Goal: Task Accomplishment & Management: Manage account settings

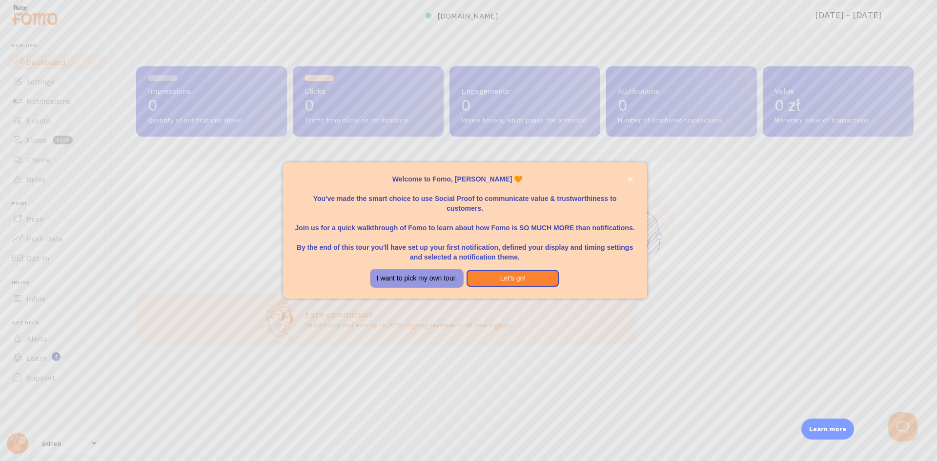
click at [427, 281] on button "I want to pick my own tour." at bounding box center [417, 279] width 92 height 18
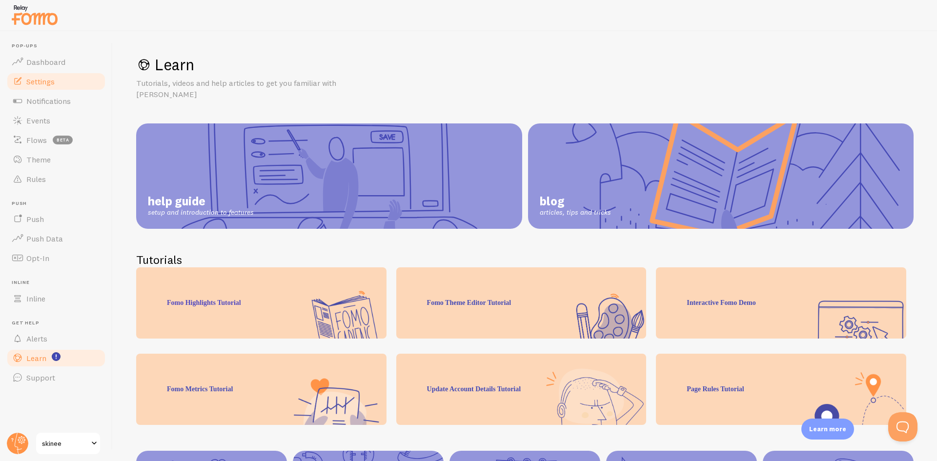
click at [53, 84] on span "Settings" at bounding box center [40, 82] width 28 height 10
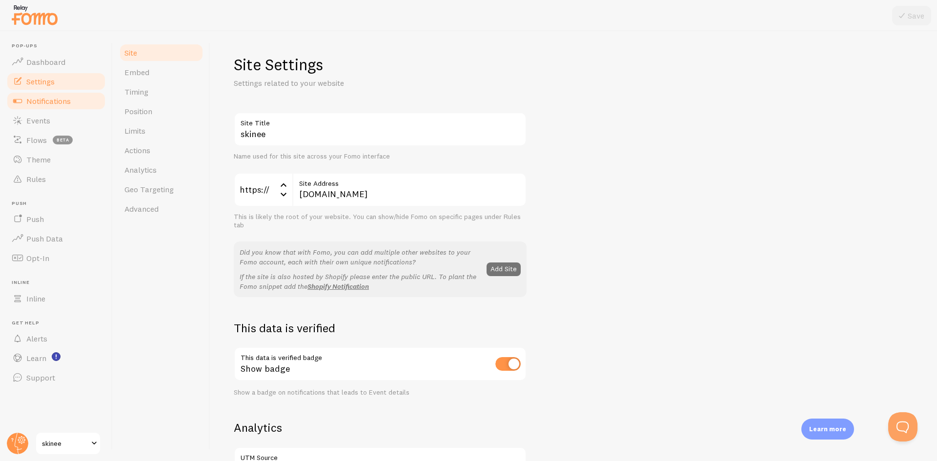
click at [56, 103] on span "Notifications" at bounding box center [48, 101] width 44 height 10
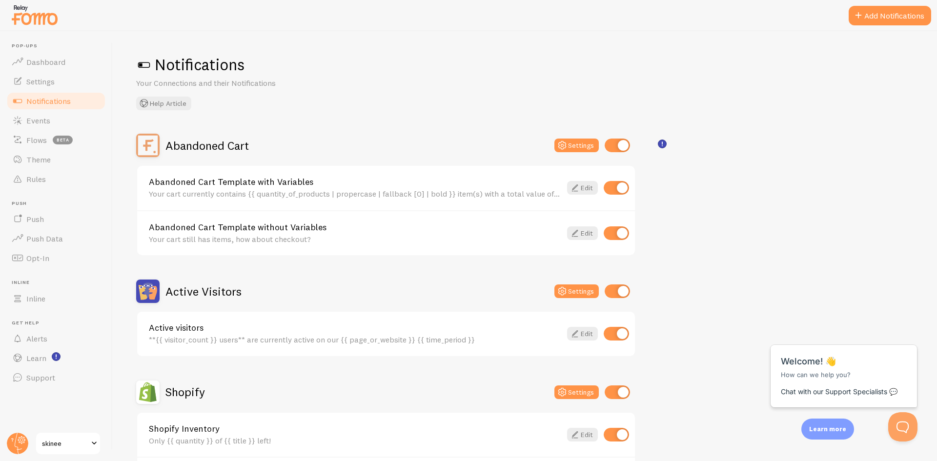
click at [620, 144] on input "checkbox" at bounding box center [617, 146] width 25 height 14
checkbox input "false"
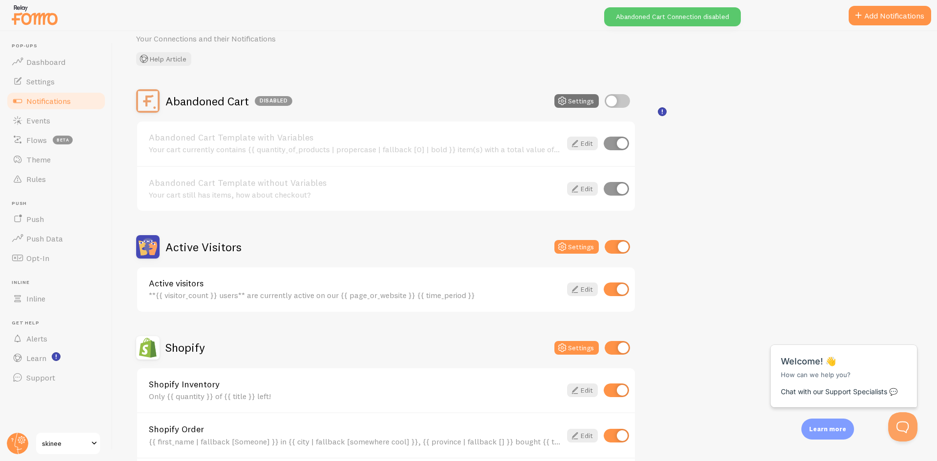
scroll to position [49, 0]
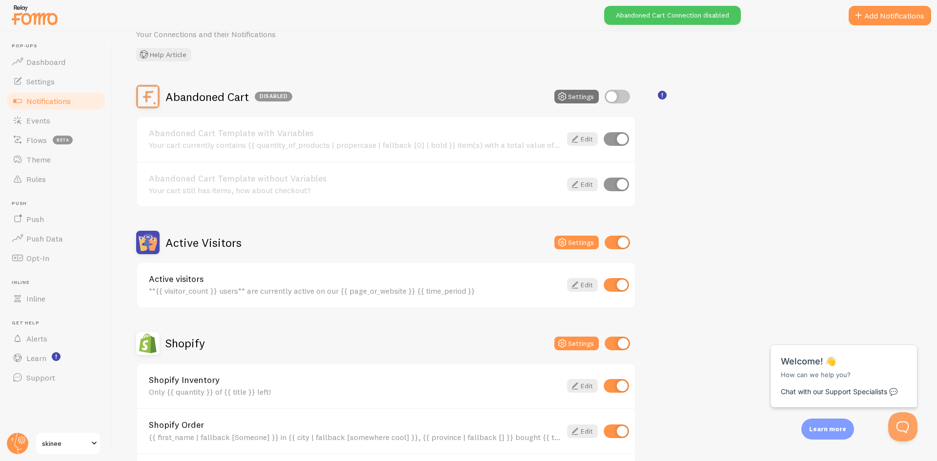
click at [617, 239] on input "checkbox" at bounding box center [617, 243] width 25 height 14
checkbox input "false"
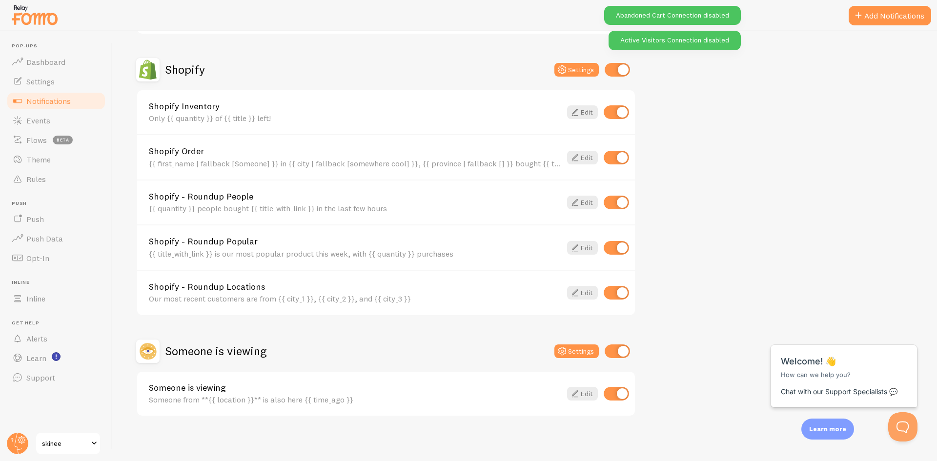
scroll to position [325, 0]
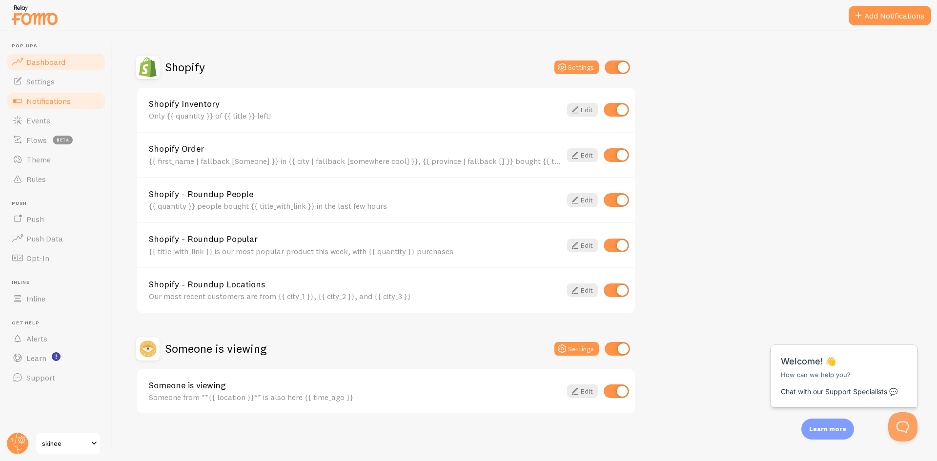
click at [65, 66] on link "Dashboard" at bounding box center [56, 62] width 101 height 20
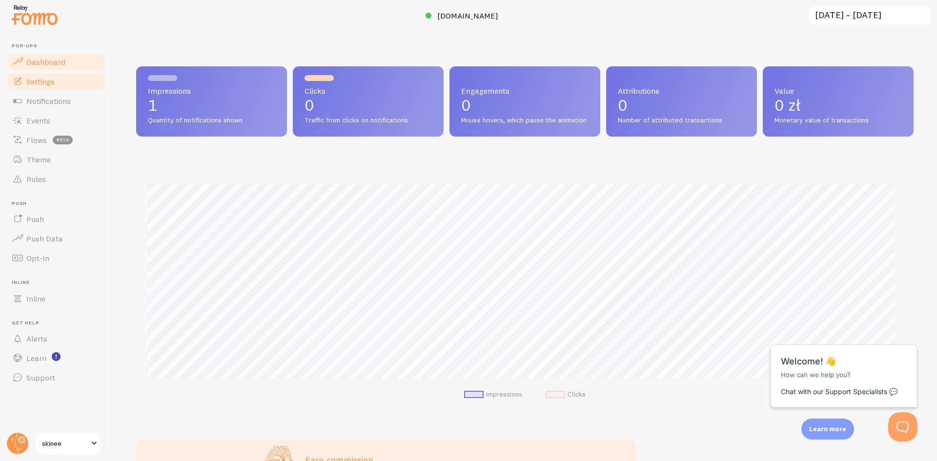
scroll to position [256, 770]
click at [83, 87] on link "Settings" at bounding box center [56, 82] width 101 height 20
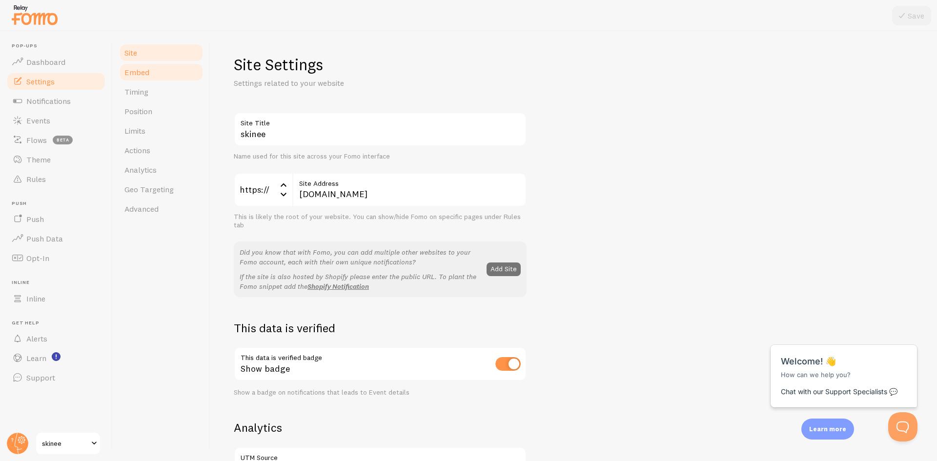
click at [150, 73] on link "Embed" at bounding box center [161, 72] width 85 height 20
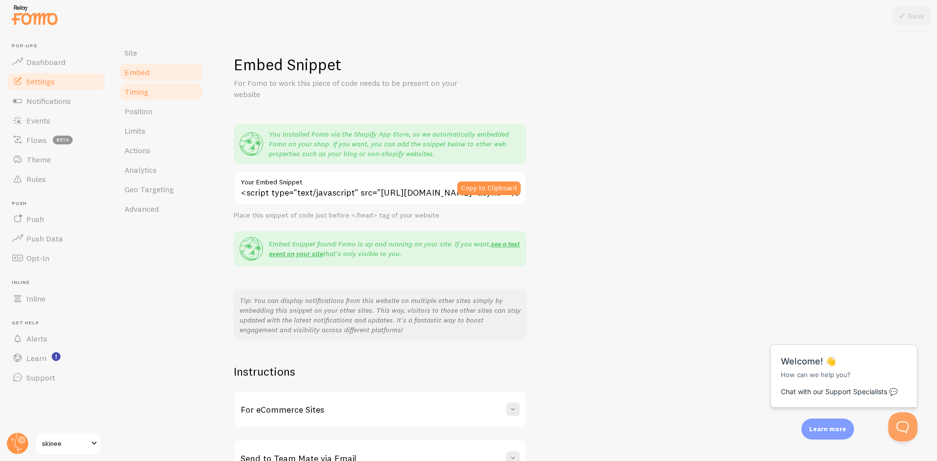
click at [150, 94] on link "Timing" at bounding box center [161, 92] width 85 height 20
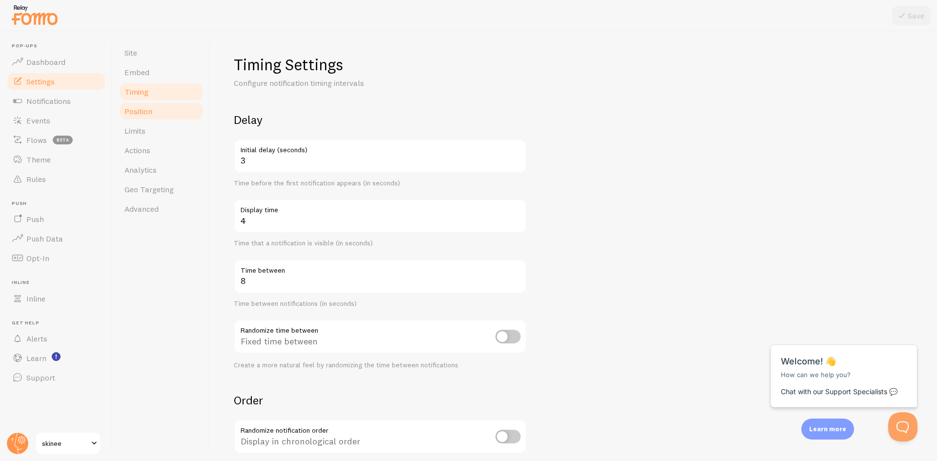
click at [159, 111] on link "Position" at bounding box center [161, 112] width 85 height 20
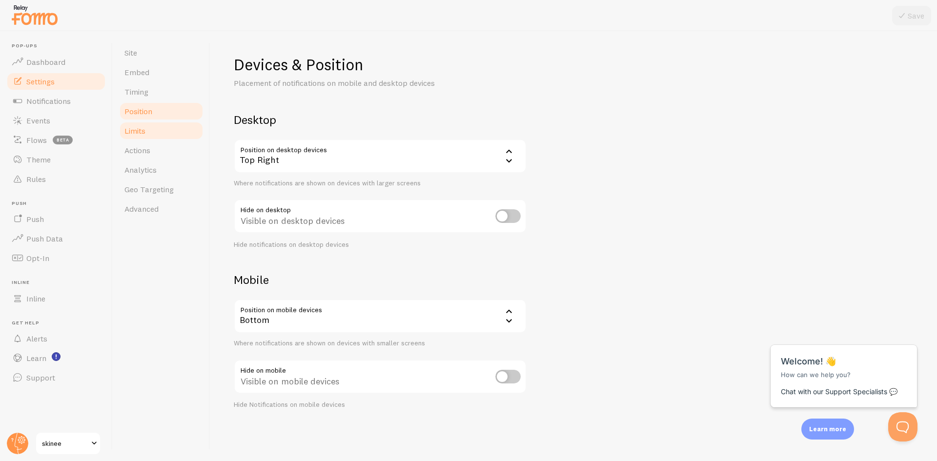
click at [159, 125] on link "Limits" at bounding box center [161, 131] width 85 height 20
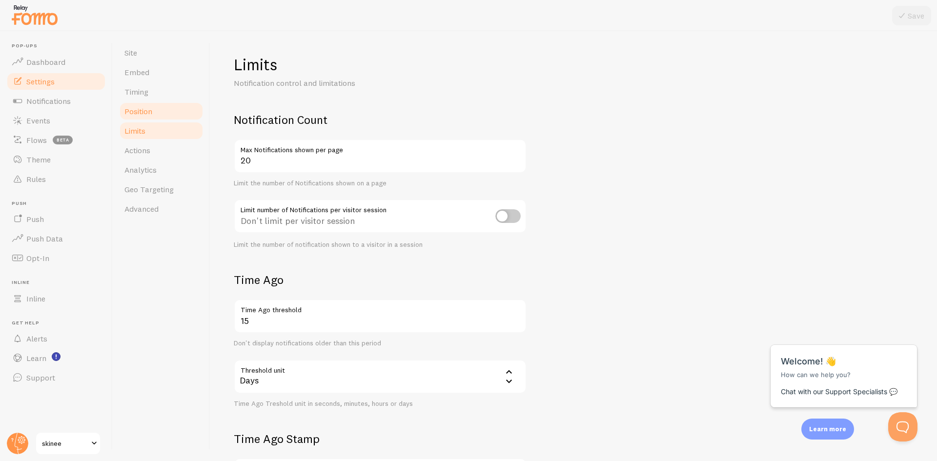
click at [161, 110] on link "Position" at bounding box center [161, 112] width 85 height 20
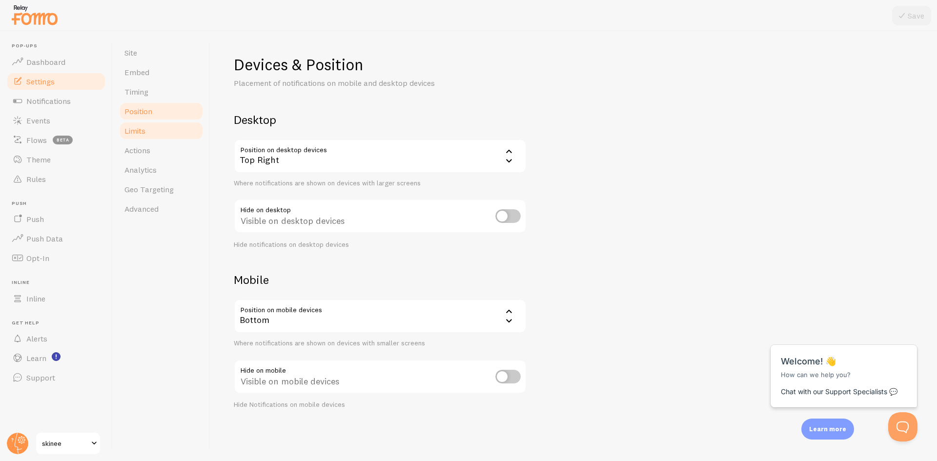
click at [159, 135] on link "Limits" at bounding box center [161, 131] width 85 height 20
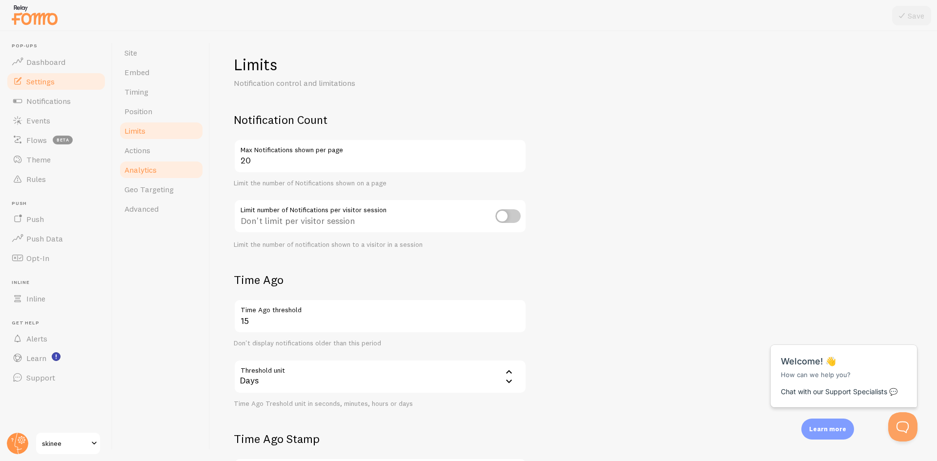
click at [154, 165] on span "Analytics" at bounding box center [140, 170] width 32 height 10
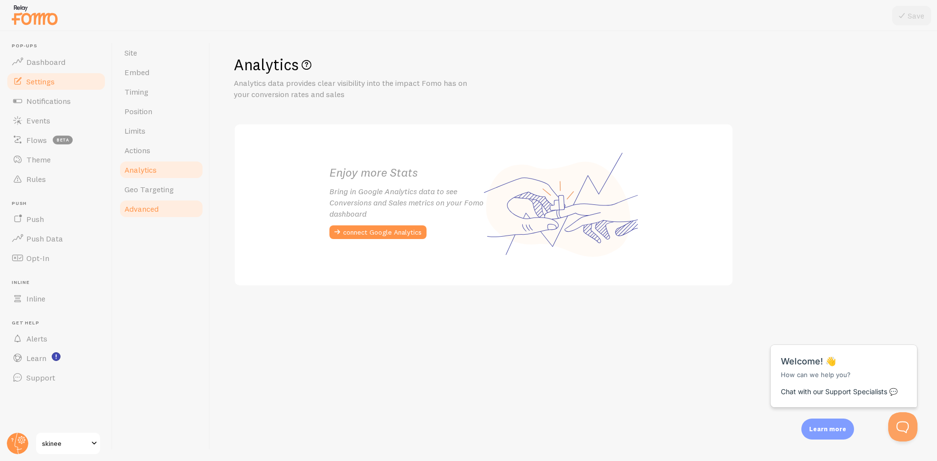
click at [153, 202] on link "Advanced" at bounding box center [161, 209] width 85 height 20
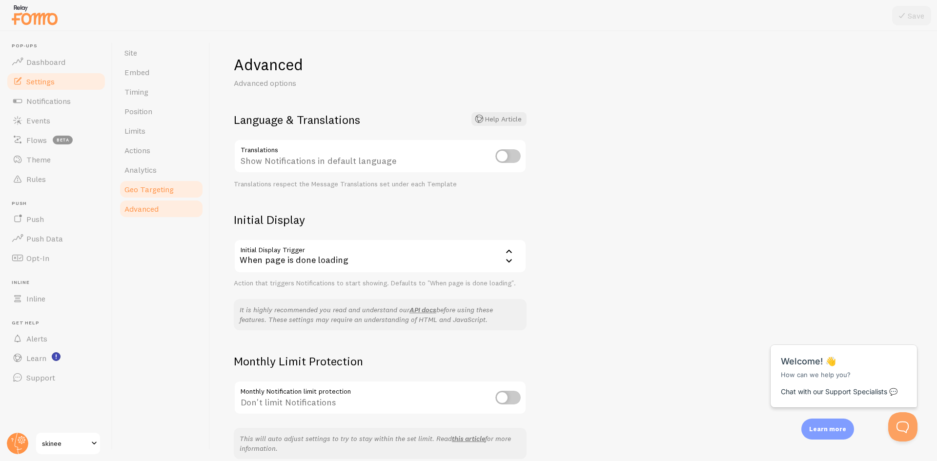
click at [159, 189] on span "Geo Targeting" at bounding box center [148, 190] width 49 height 10
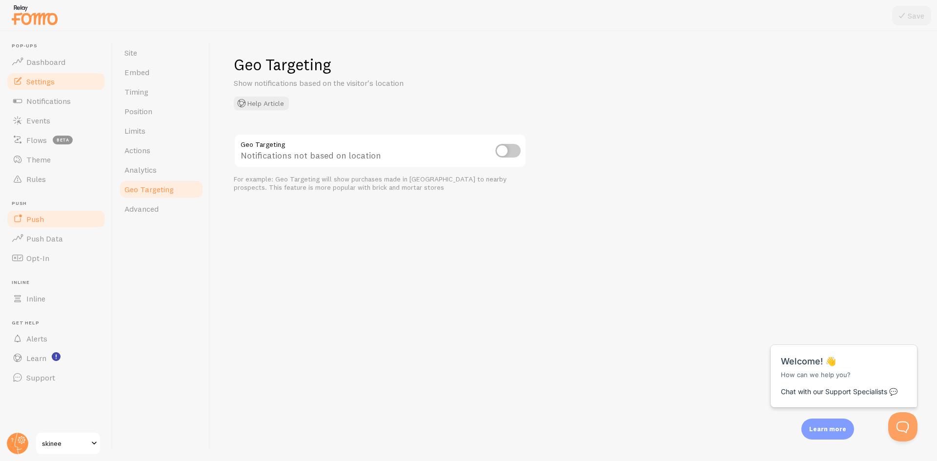
click at [55, 226] on link "Push" at bounding box center [56, 219] width 101 height 20
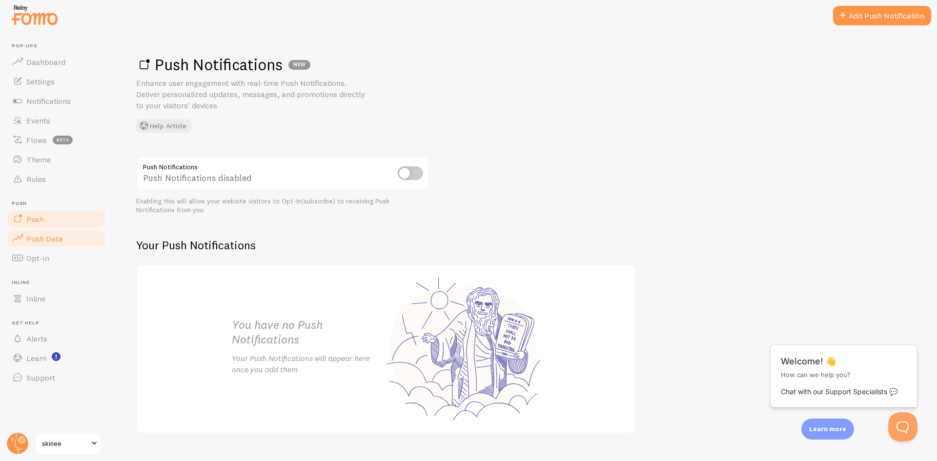
click at [59, 240] on span "Push Data" at bounding box center [44, 239] width 37 height 10
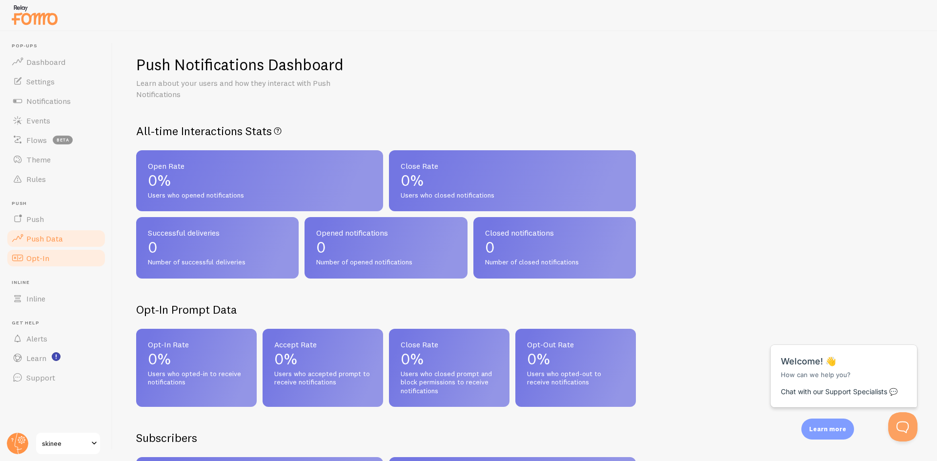
click at [65, 261] on link "Opt-In" at bounding box center [56, 259] width 101 height 20
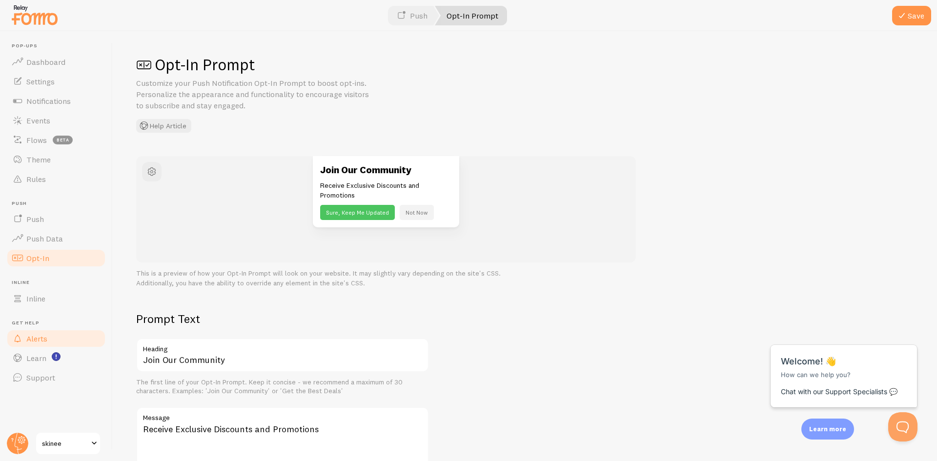
click at [59, 336] on link "Alerts" at bounding box center [56, 339] width 101 height 20
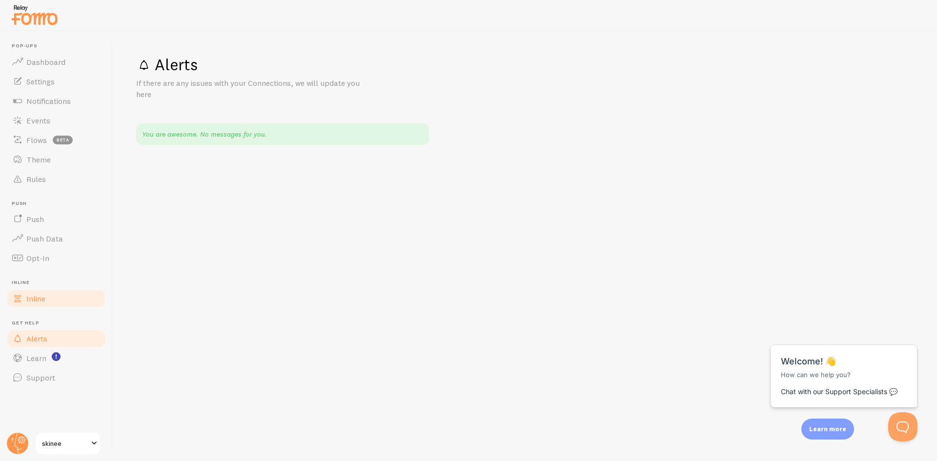
click at [54, 305] on link "Inline" at bounding box center [56, 299] width 101 height 20
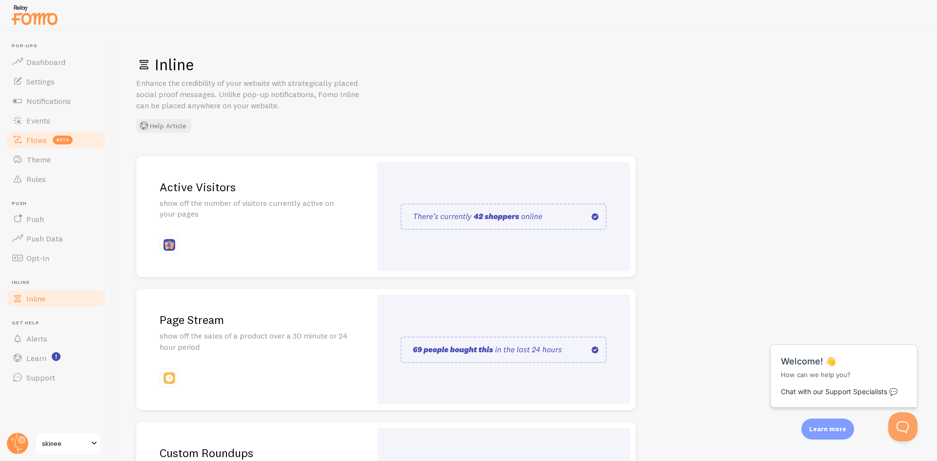
click at [36, 137] on span "Flows" at bounding box center [36, 140] width 21 height 10
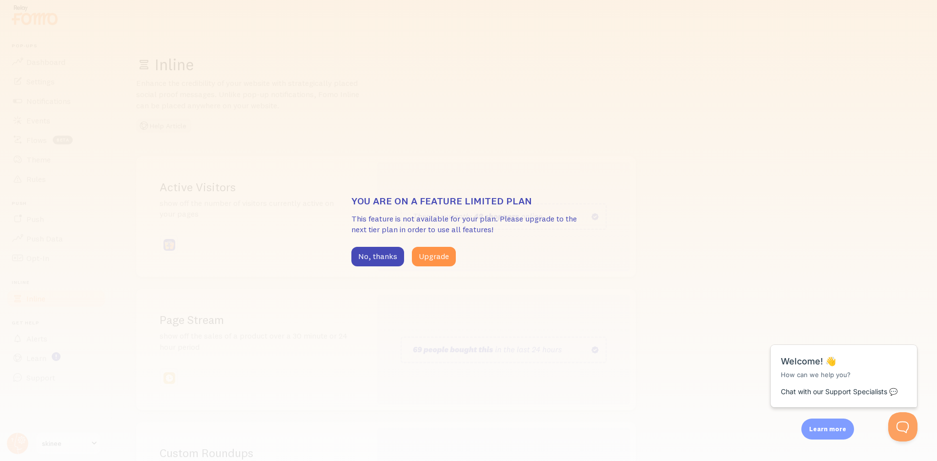
click at [596, 211] on div "You are on a feature limited plan This feature is not available for your plan. …" at bounding box center [468, 230] width 937 height 461
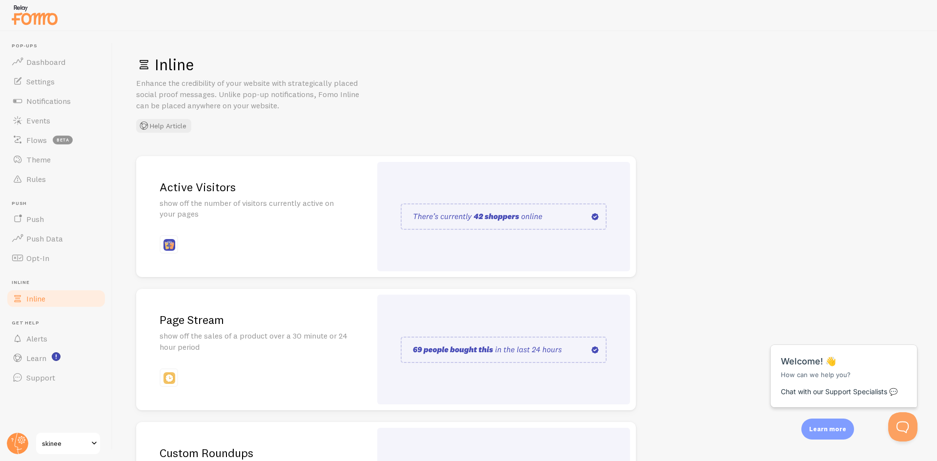
drag, startPoint x: 464, startPoint y: 126, endPoint x: 274, endPoint y: 157, distance: 192.9
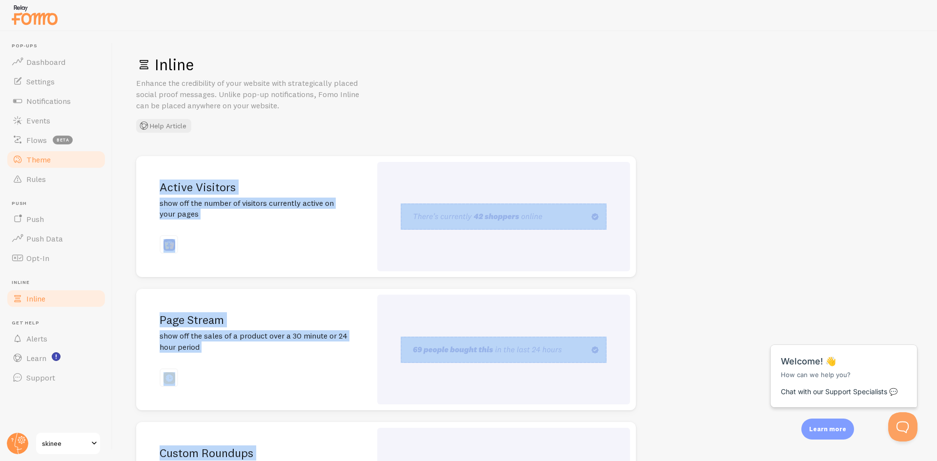
click at [50, 157] on link "Theme" at bounding box center [56, 160] width 101 height 20
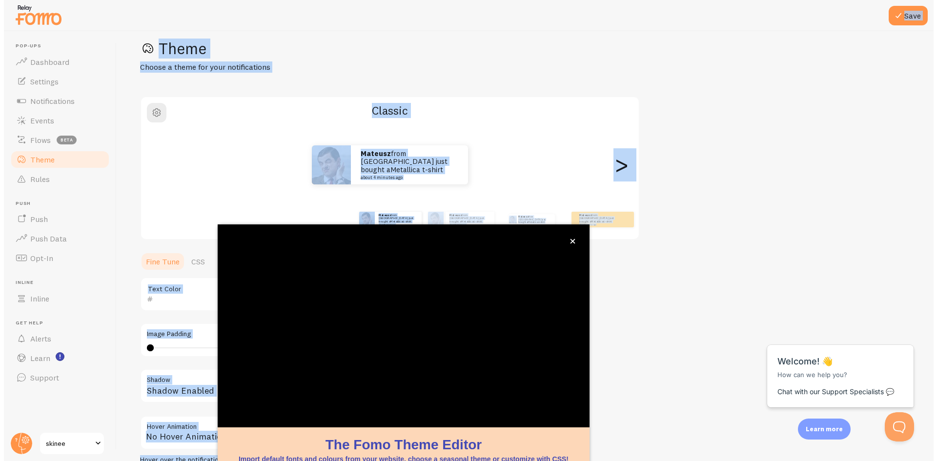
scroll to position [31, 0]
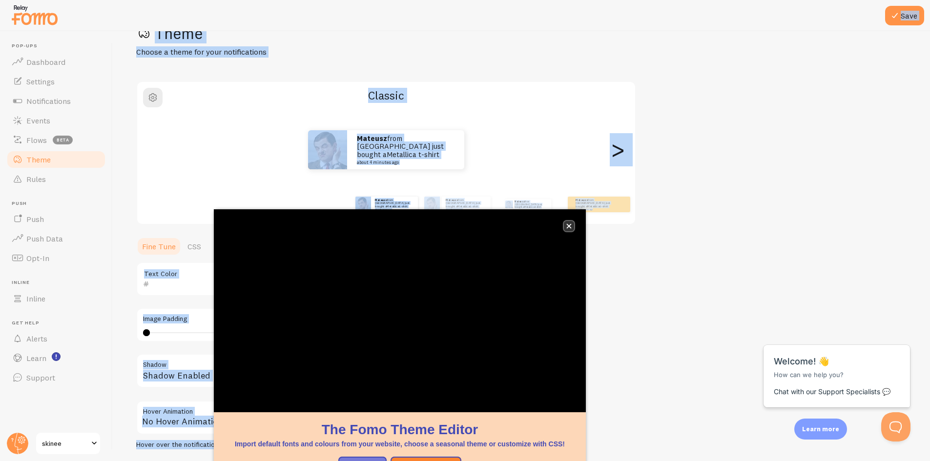
click at [570, 227] on icon "close," at bounding box center [568, 226] width 5 height 5
drag, startPoint x: 568, startPoint y: 226, endPoint x: 594, endPoint y: 184, distance: 49.6
click at [568, 227] on icon "close," at bounding box center [568, 226] width 5 height 5
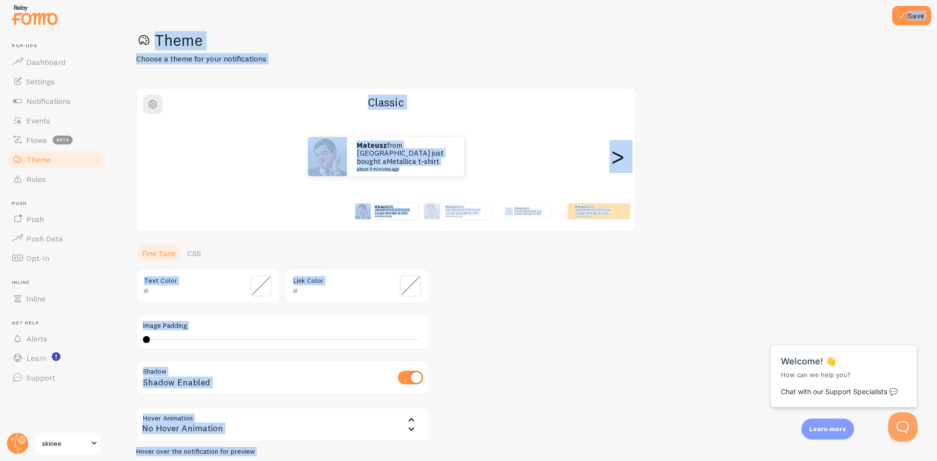
scroll to position [0, 0]
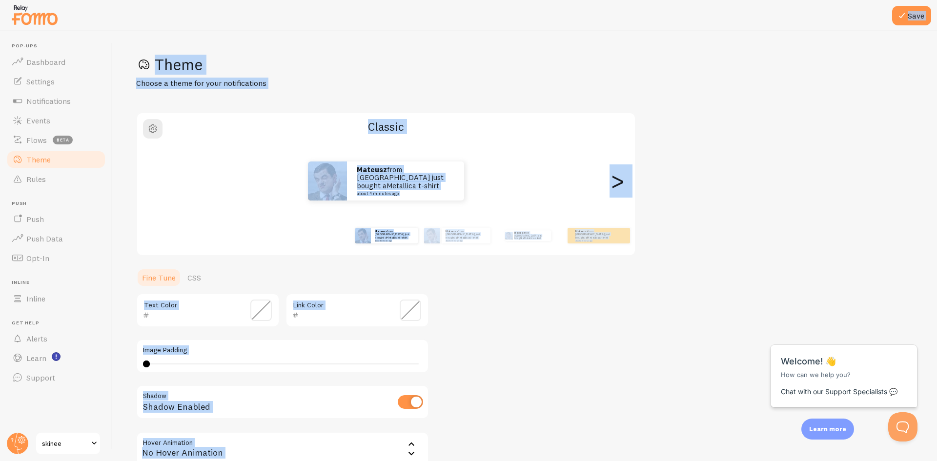
click at [621, 179] on div ">" at bounding box center [618, 181] width 12 height 70
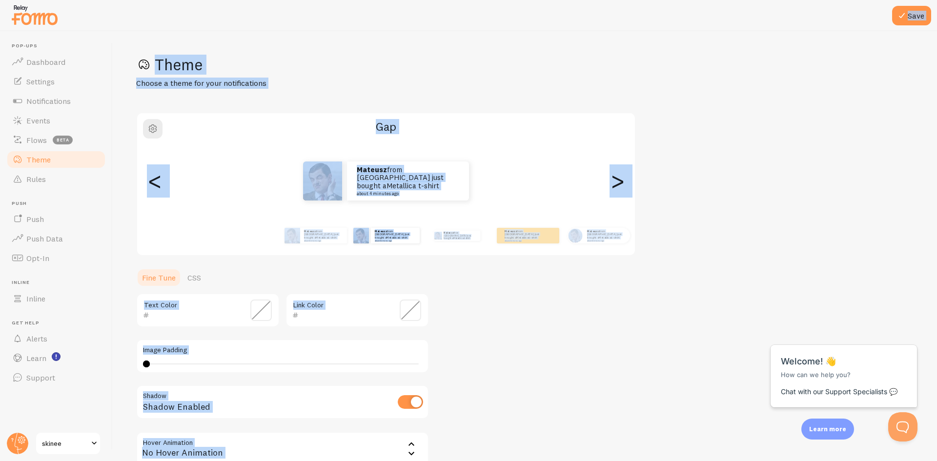
click at [621, 179] on div ">" at bounding box center [618, 181] width 12 height 70
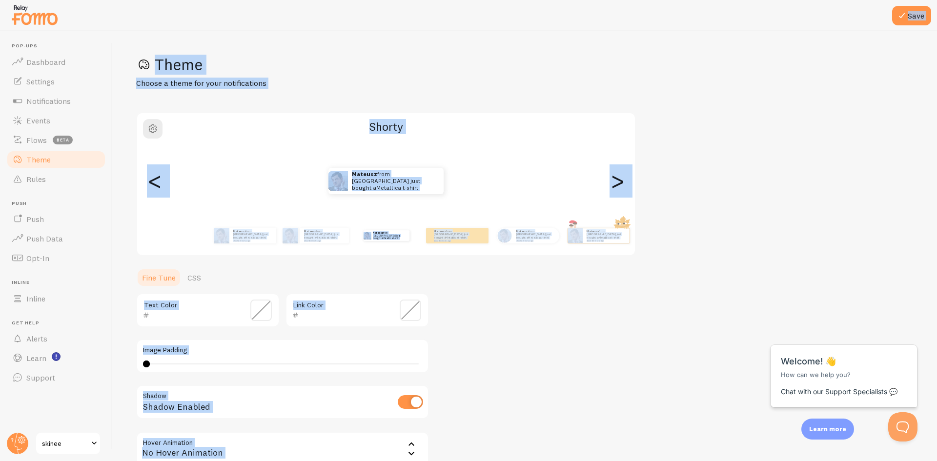
click at [621, 179] on div ">" at bounding box center [618, 181] width 12 height 70
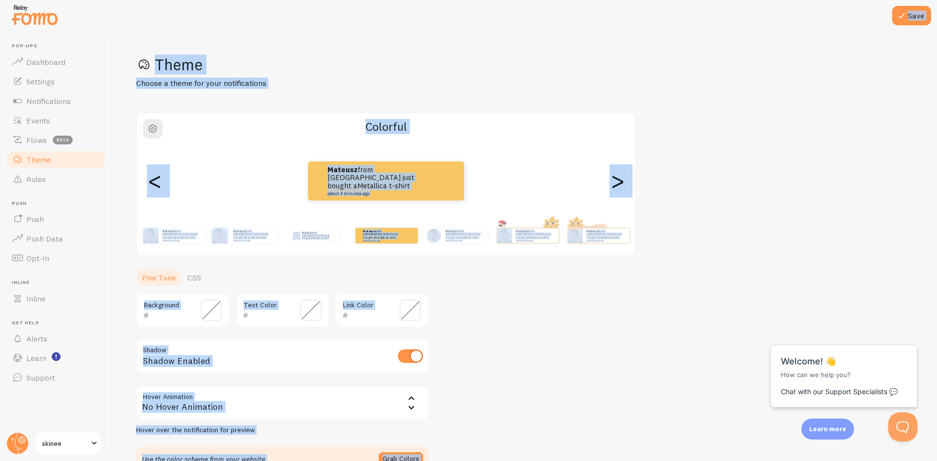
click at [621, 179] on div ">" at bounding box center [618, 181] width 12 height 70
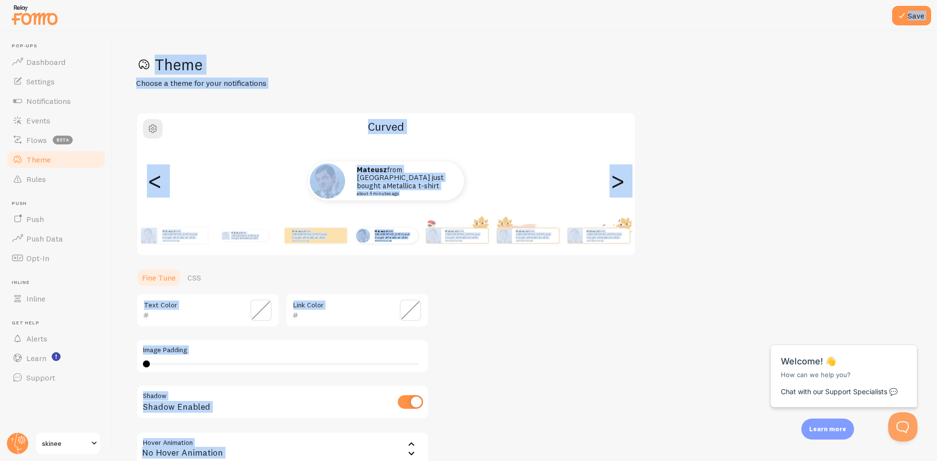
click at [621, 179] on div ">" at bounding box center [618, 181] width 12 height 70
type input "0"
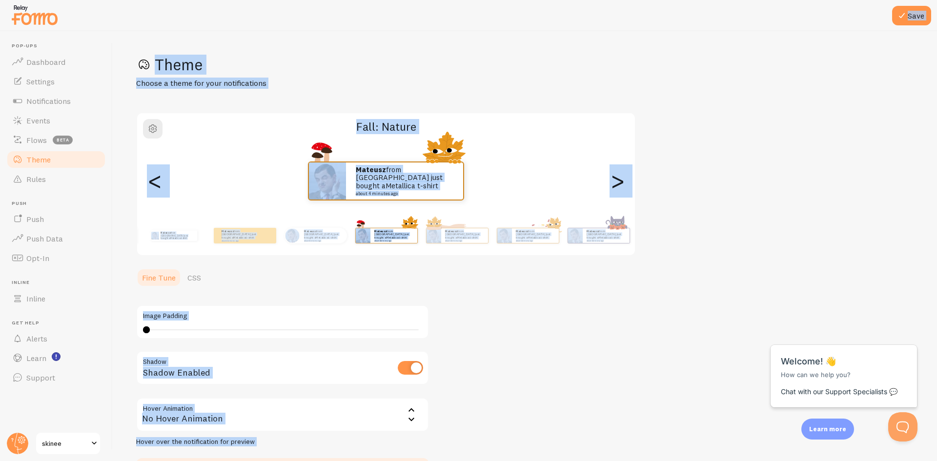
click at [621, 179] on div ">" at bounding box center [618, 181] width 12 height 70
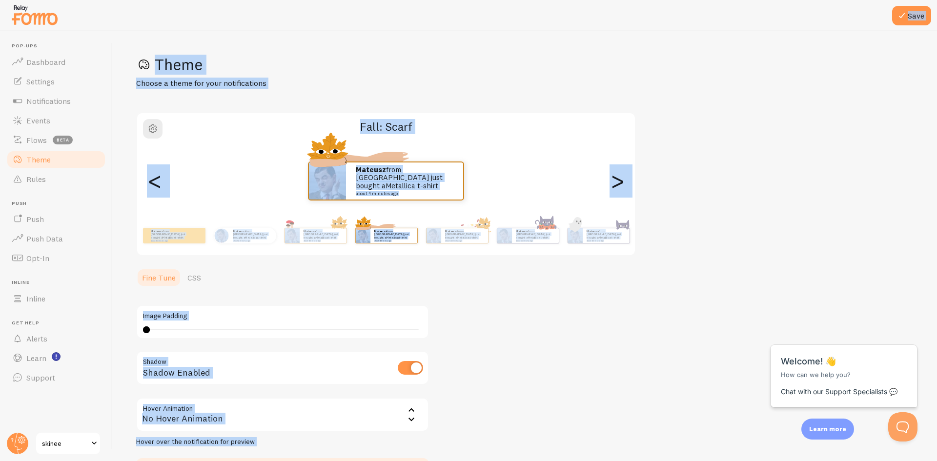
click at [621, 179] on div ">" at bounding box center [618, 181] width 12 height 70
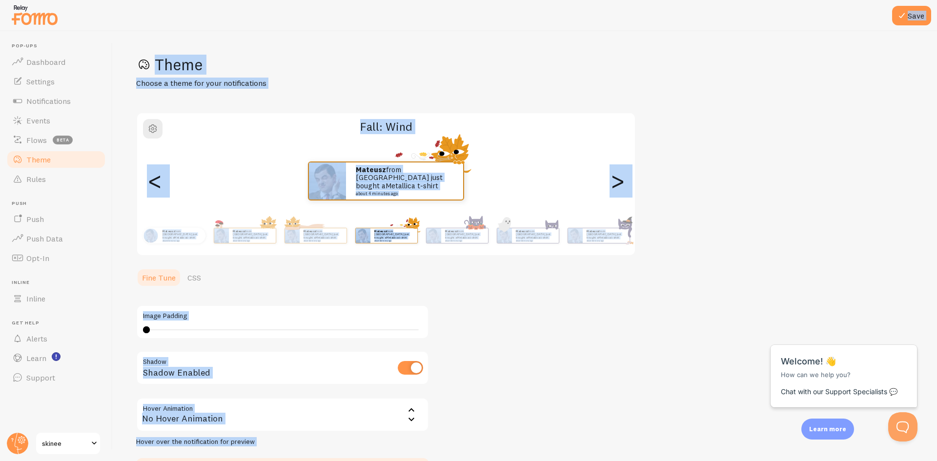
click at [621, 179] on div ">" at bounding box center [618, 181] width 12 height 70
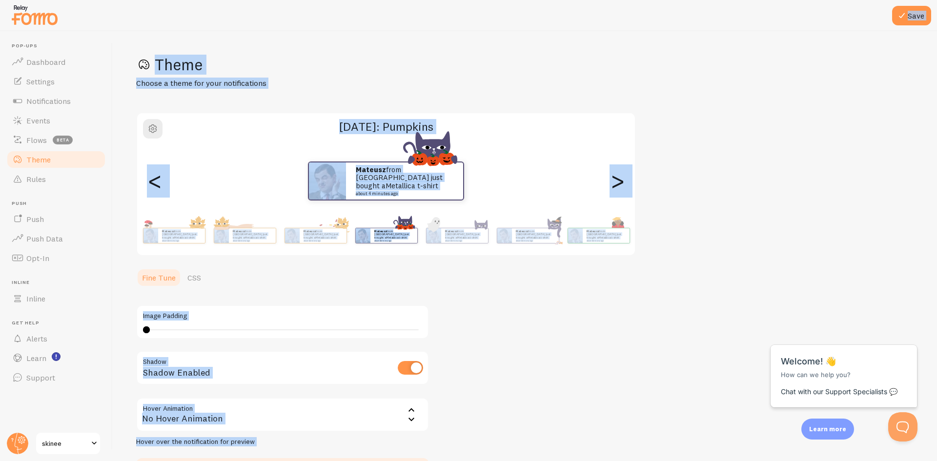
click at [621, 179] on div ">" at bounding box center [618, 181] width 12 height 70
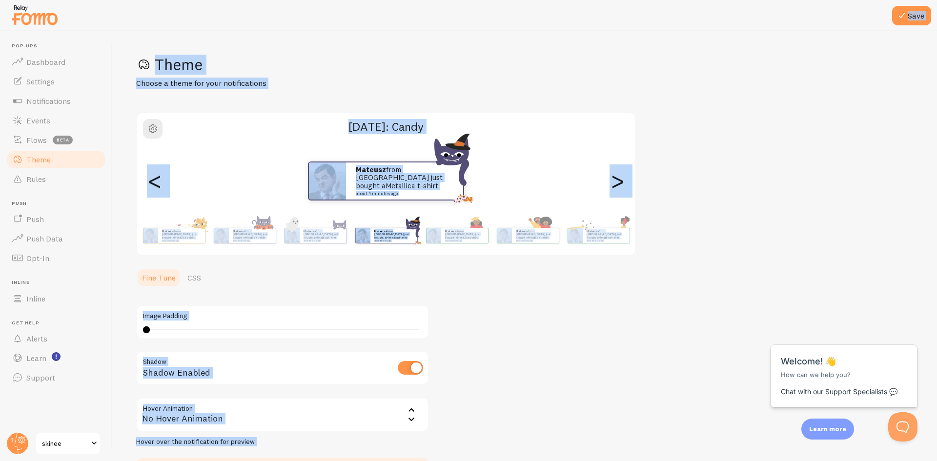
click at [621, 179] on div ">" at bounding box center [618, 181] width 12 height 70
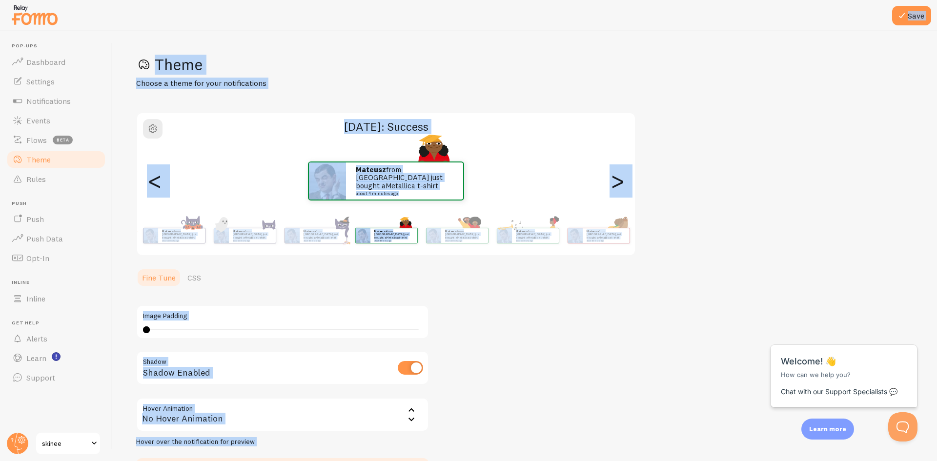
click at [621, 179] on div ">" at bounding box center [618, 181] width 12 height 70
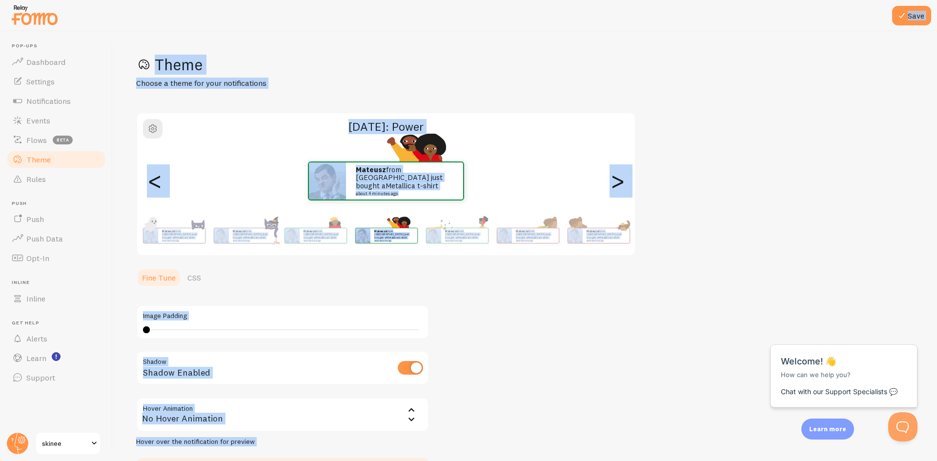
click at [621, 179] on div ">" at bounding box center [618, 181] width 12 height 70
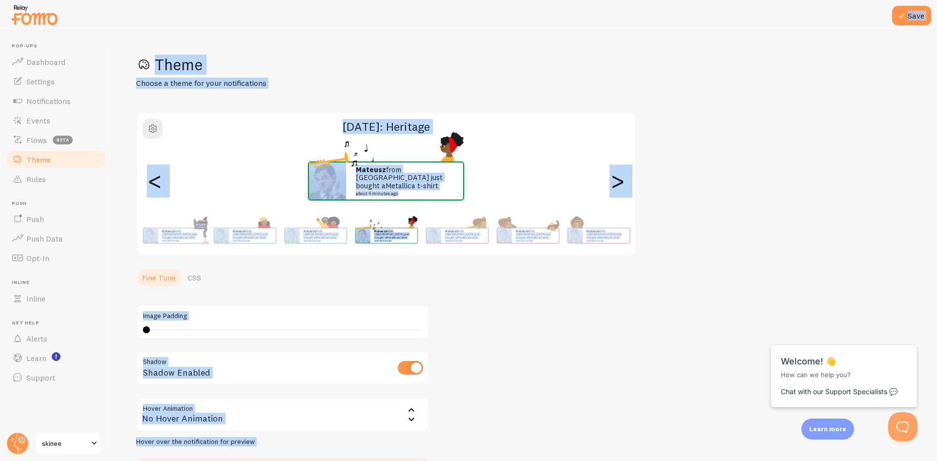
click at [621, 179] on div ">" at bounding box center [618, 181] width 12 height 70
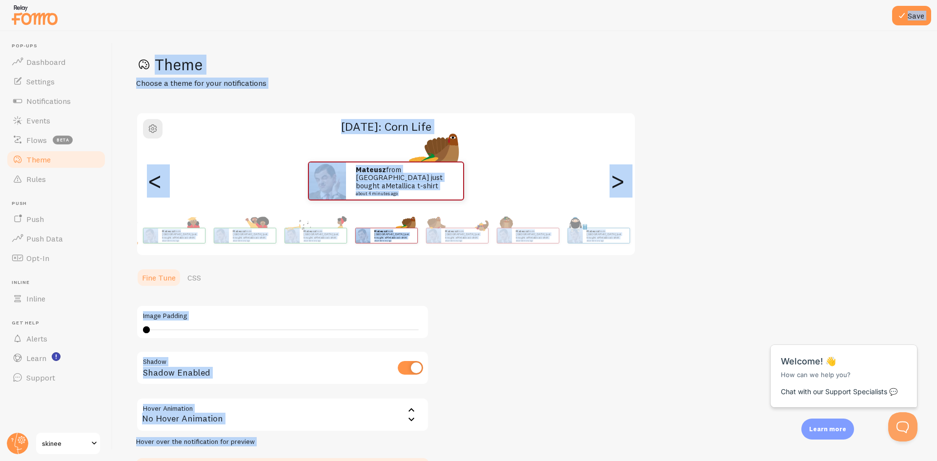
click at [621, 179] on div ">" at bounding box center [618, 181] width 12 height 70
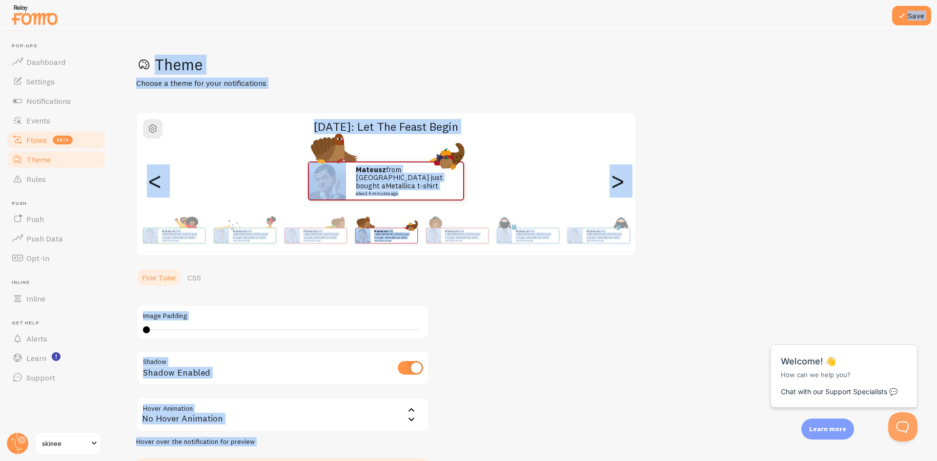
click at [32, 131] on link "Flows beta" at bounding box center [56, 140] width 101 height 20
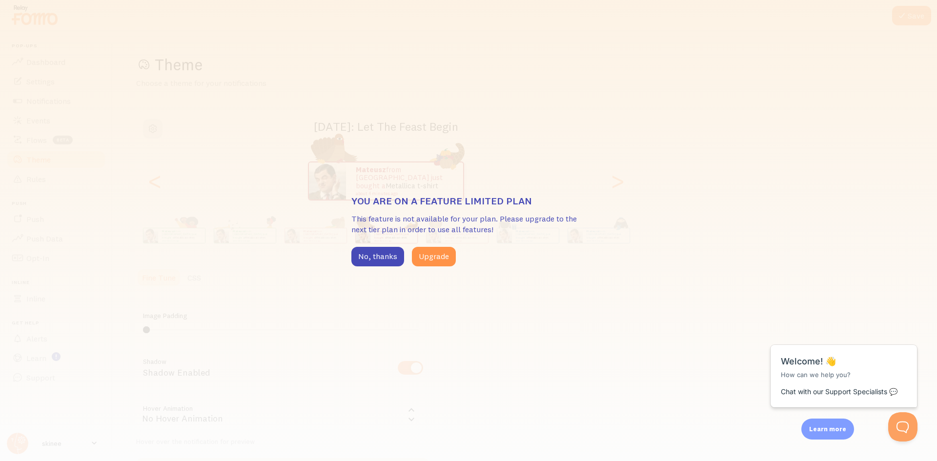
click at [36, 121] on div "You are on a feature limited plan This feature is not available for your plan. …" at bounding box center [468, 230] width 937 height 461
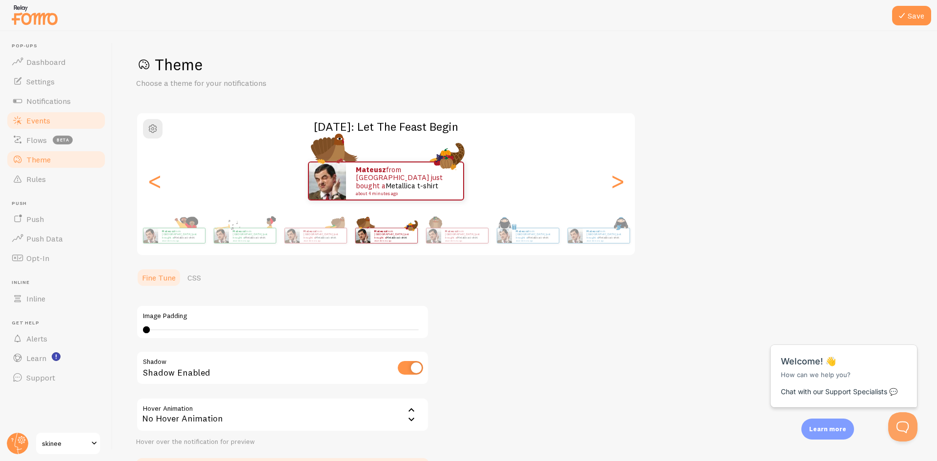
click at [43, 120] on span "Events" at bounding box center [38, 121] width 24 height 10
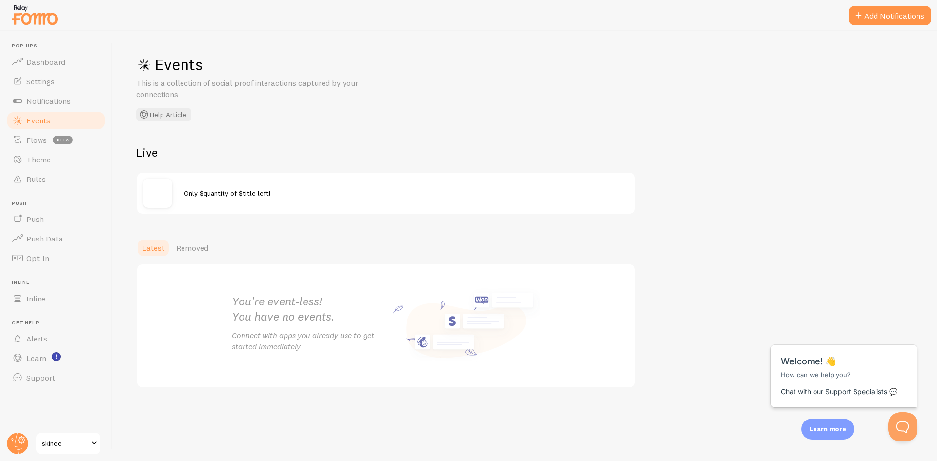
click at [258, 194] on span "Only $quantity of $title left!" at bounding box center [227, 193] width 87 height 9
click at [154, 201] on img at bounding box center [157, 193] width 29 height 29
drag, startPoint x: 155, startPoint y: 201, endPoint x: 193, endPoint y: 198, distance: 38.2
click at [187, 198] on div "Only $quantity of $title left!" at bounding box center [386, 193] width 498 height 41
drag, startPoint x: 239, startPoint y: 194, endPoint x: 289, endPoint y: 192, distance: 50.3
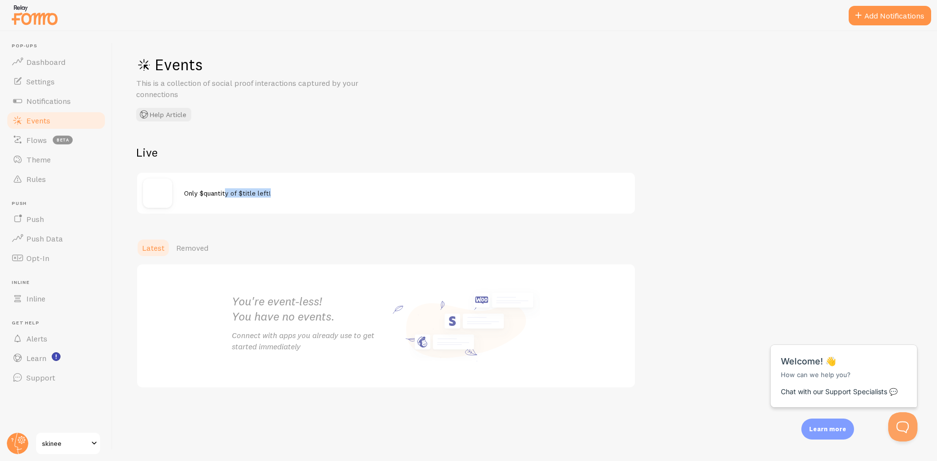
click at [289, 192] on div "Only $quantity of $title left!" at bounding box center [406, 192] width 445 height 9
click at [70, 103] on span "Notifications" at bounding box center [48, 101] width 44 height 10
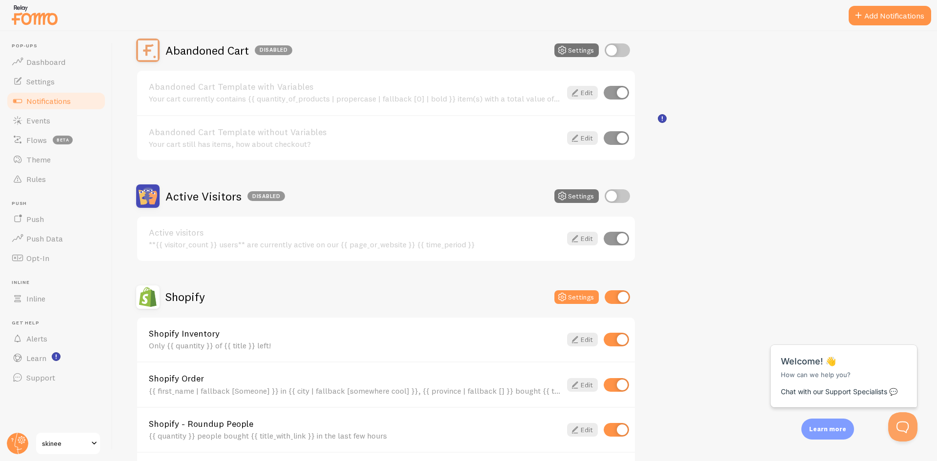
scroll to position [98, 0]
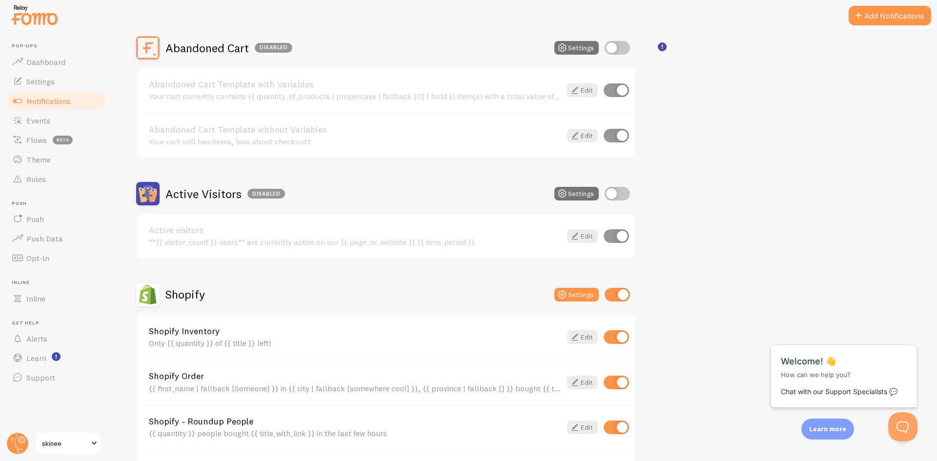
click at [614, 197] on input "checkbox" at bounding box center [617, 194] width 25 height 14
checkbox input "true"
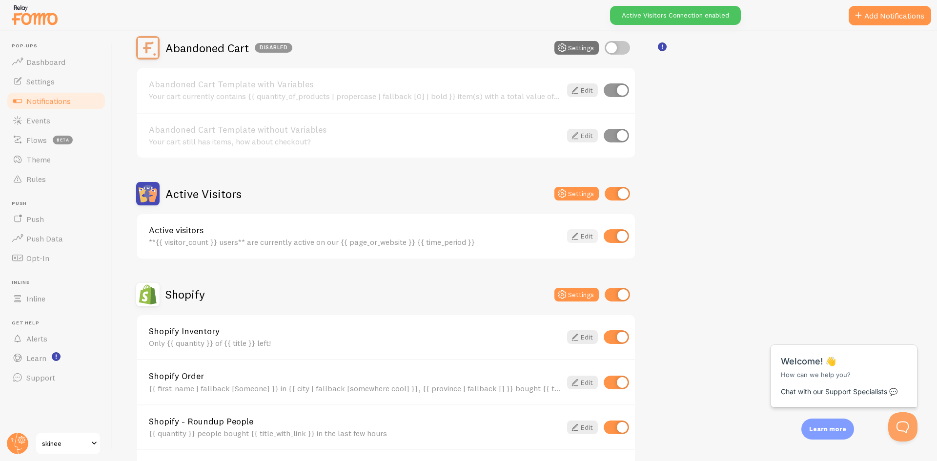
click at [581, 236] on link "Edit" at bounding box center [582, 236] width 31 height 14
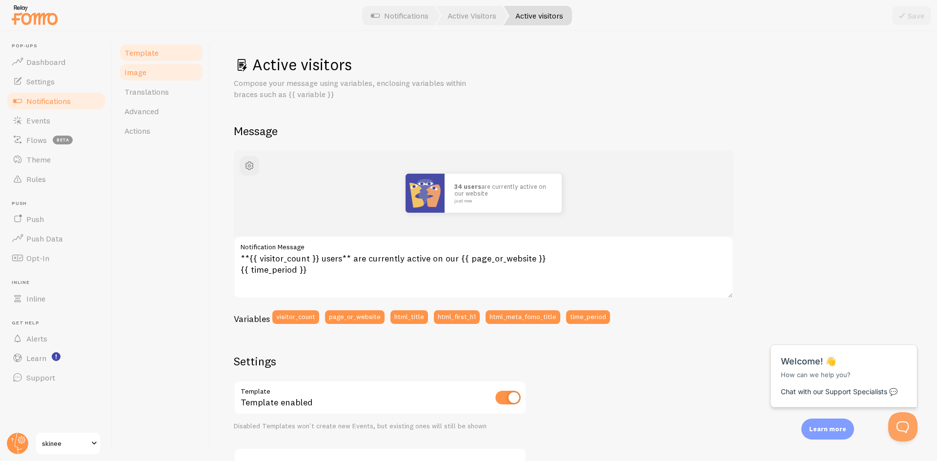
click at [144, 75] on span "Image" at bounding box center [135, 72] width 22 height 10
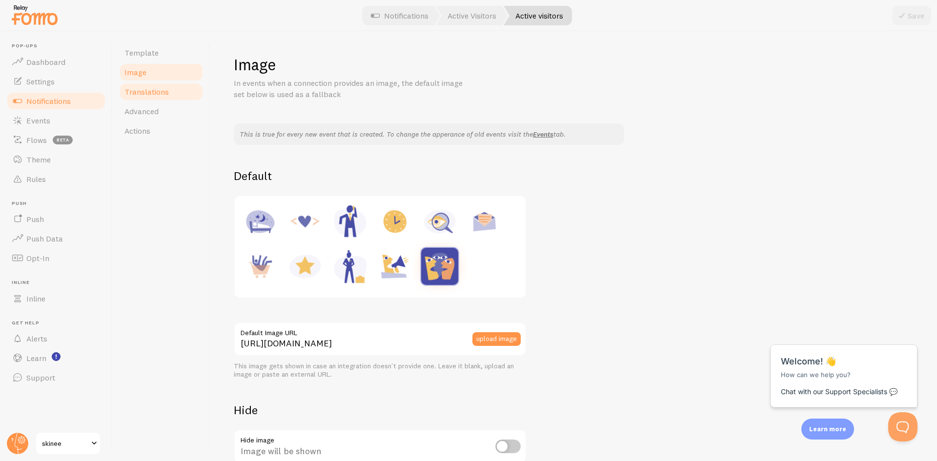
click at [148, 87] on span "Translations" at bounding box center [146, 92] width 44 height 10
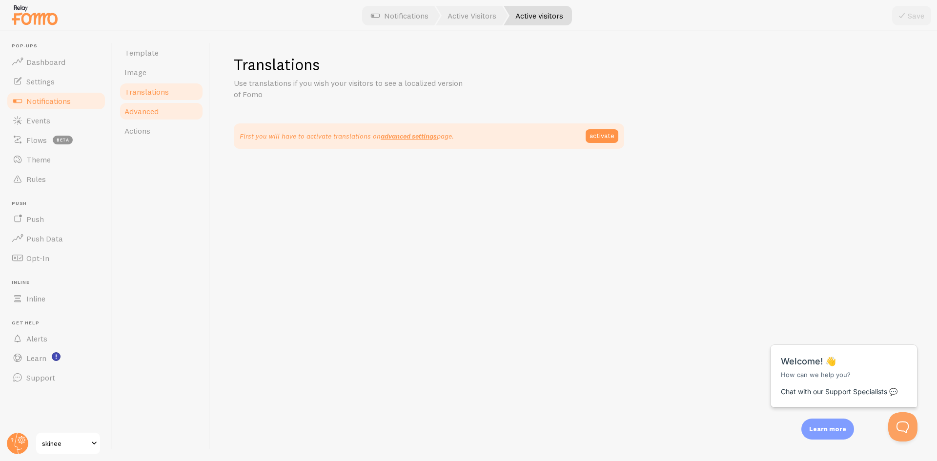
click at [158, 109] on span "Advanced" at bounding box center [141, 111] width 34 height 10
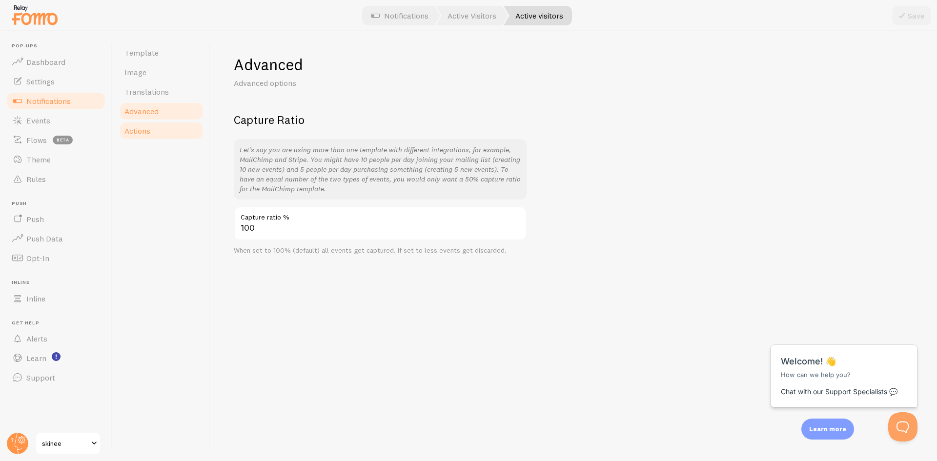
click at [157, 124] on link "Actions" at bounding box center [161, 131] width 85 height 20
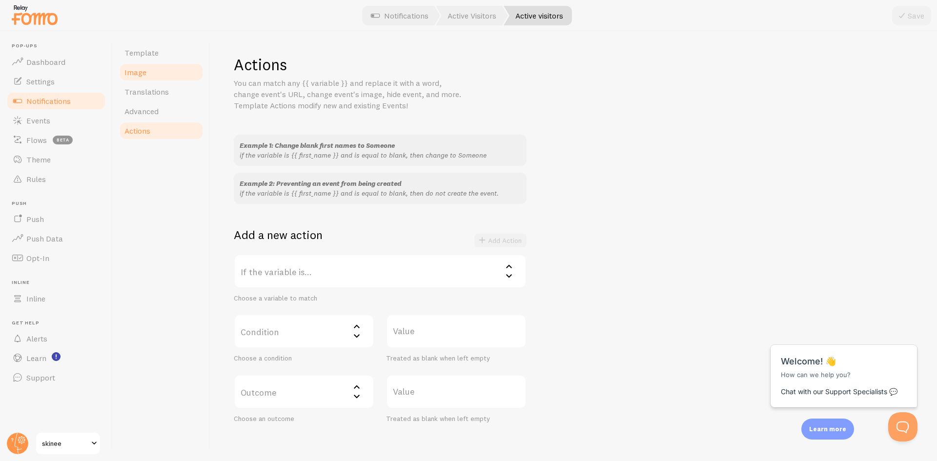
click at [162, 62] on link "Image" at bounding box center [161, 72] width 85 height 20
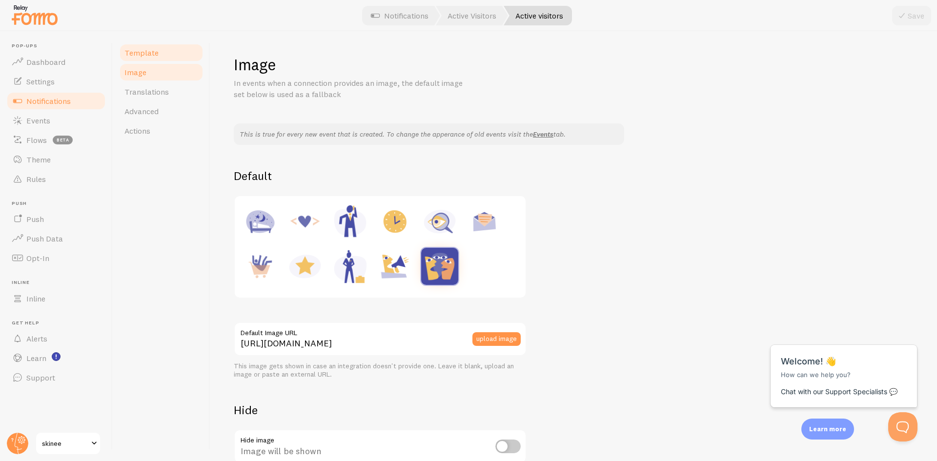
click at [162, 52] on link "Template" at bounding box center [161, 53] width 85 height 20
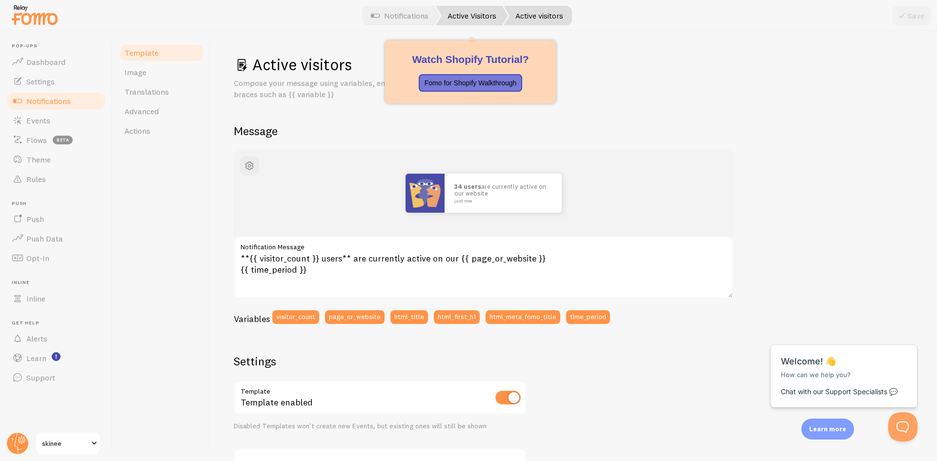
click at [488, 18] on link "Active Visitors" at bounding box center [472, 16] width 72 height 20
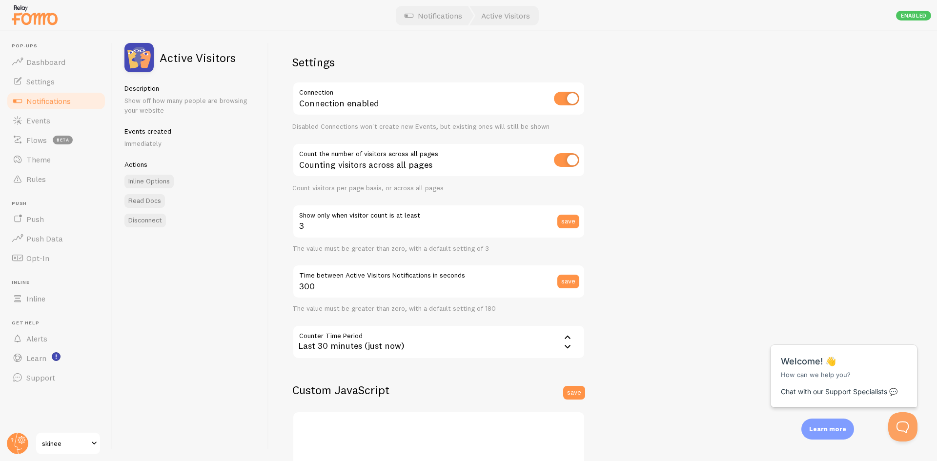
click at [648, 152] on div "Settings Connection Connection enabled Disabled Connections won't create new Ev…" at bounding box center [603, 246] width 668 height 430
click at [560, 95] on input "checkbox" at bounding box center [566, 99] width 25 height 14
checkbox input "false"
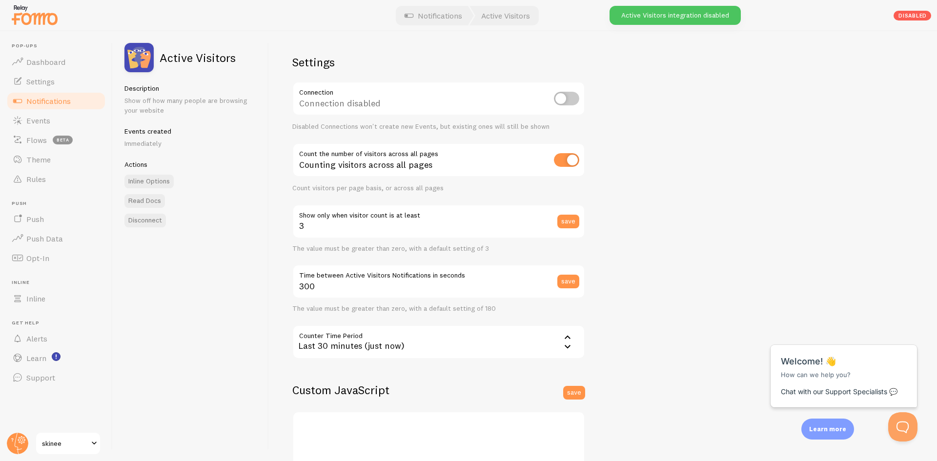
click at [567, 156] on input "checkbox" at bounding box center [566, 160] width 25 height 14
checkbox input "false"
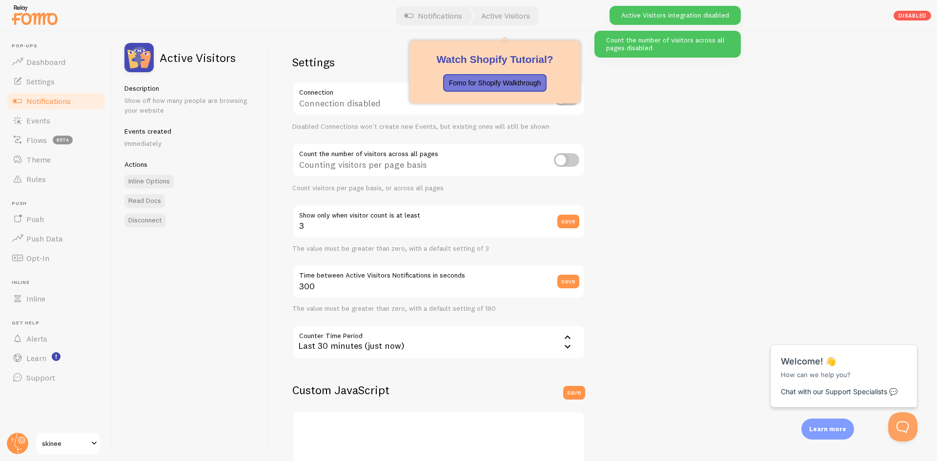
click at [495, 2] on div at bounding box center [468, 15] width 937 height 31
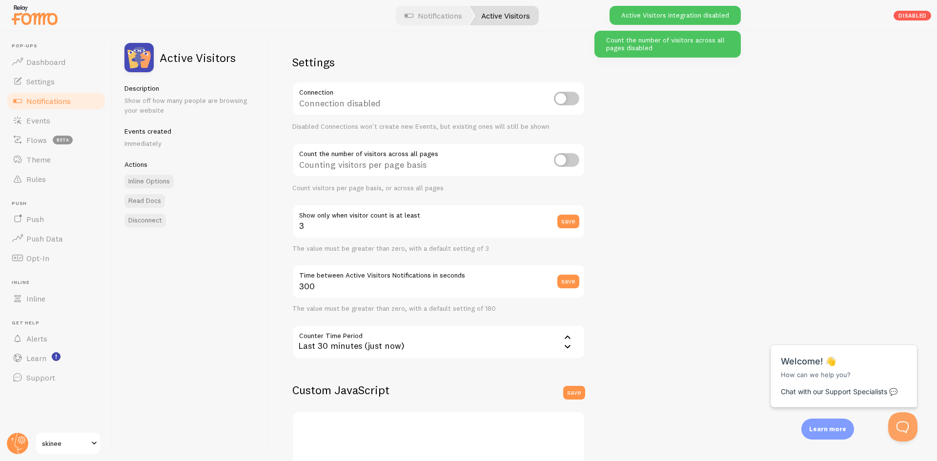
click at [498, 18] on link "Active Visitors" at bounding box center [504, 16] width 69 height 20
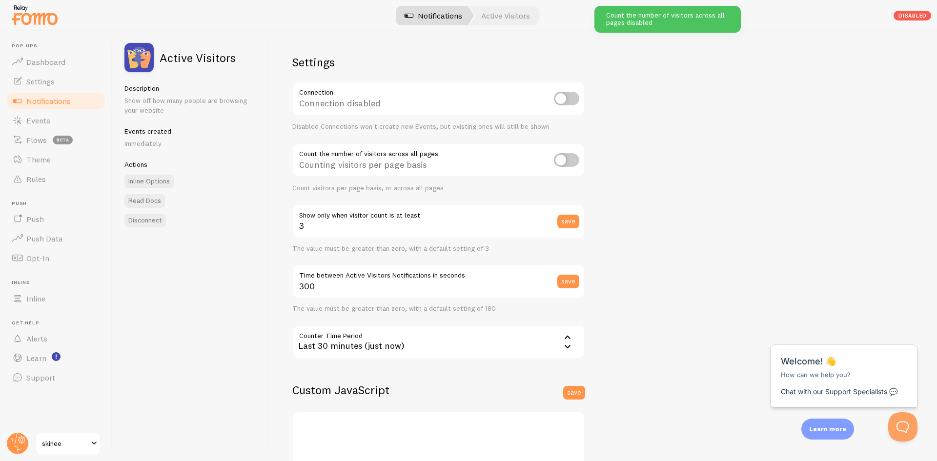
click at [453, 13] on link "Notifications" at bounding box center [433, 16] width 81 height 20
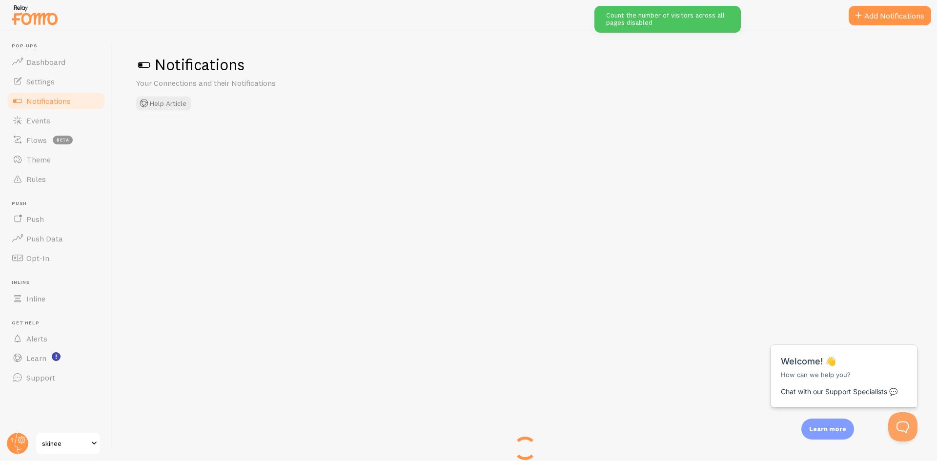
checkbox input "false"
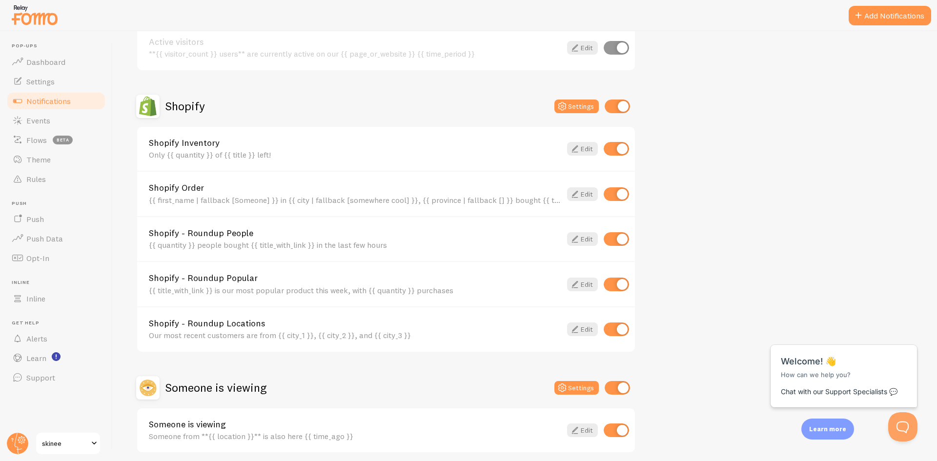
scroll to position [293, 0]
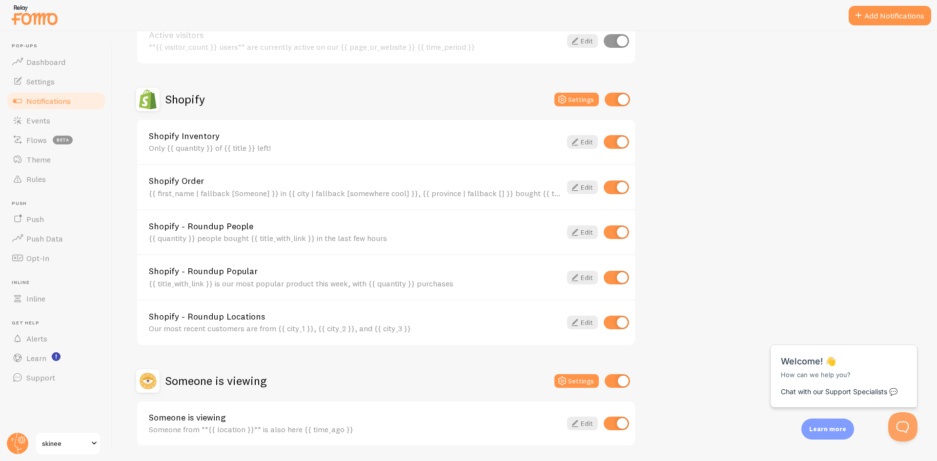
click at [623, 185] on input "checkbox" at bounding box center [616, 188] width 25 height 14
checkbox input "false"
click at [615, 227] on input "checkbox" at bounding box center [616, 233] width 25 height 14
checkbox input "false"
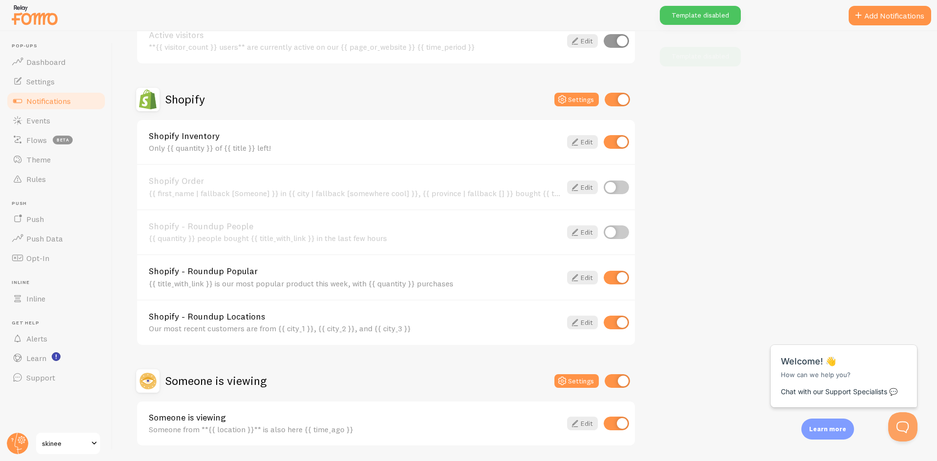
drag, startPoint x: 620, startPoint y: 259, endPoint x: 618, endPoint y: 282, distance: 23.0
click at [619, 265] on div "Shopify - Roundup Popular {{ title_with_link }} is our most popular product thi…" at bounding box center [386, 276] width 498 height 45
click at [618, 282] on input "checkbox" at bounding box center [616, 278] width 25 height 14
checkbox input "false"
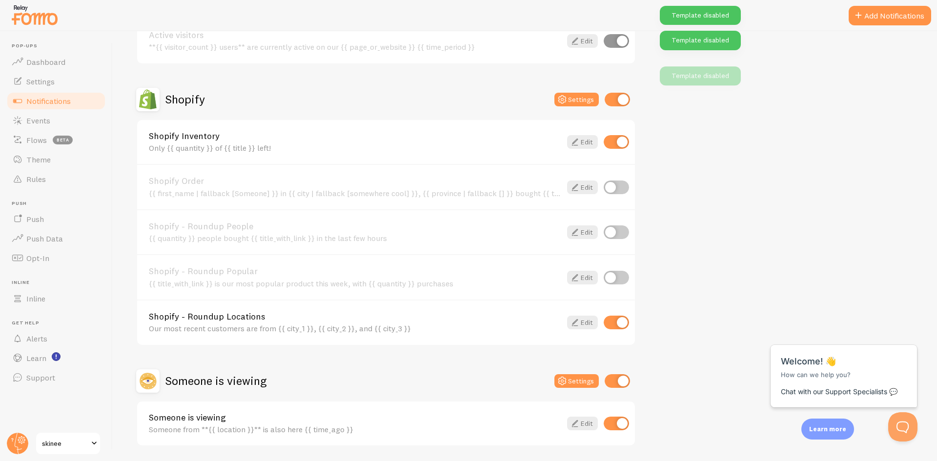
click at [618, 315] on div "Shopify - Roundup Locations Our most recent customers are from {{ city_1 }}, {{…" at bounding box center [386, 322] width 498 height 45
click at [622, 318] on input "checkbox" at bounding box center [616, 323] width 25 height 14
checkbox input "false"
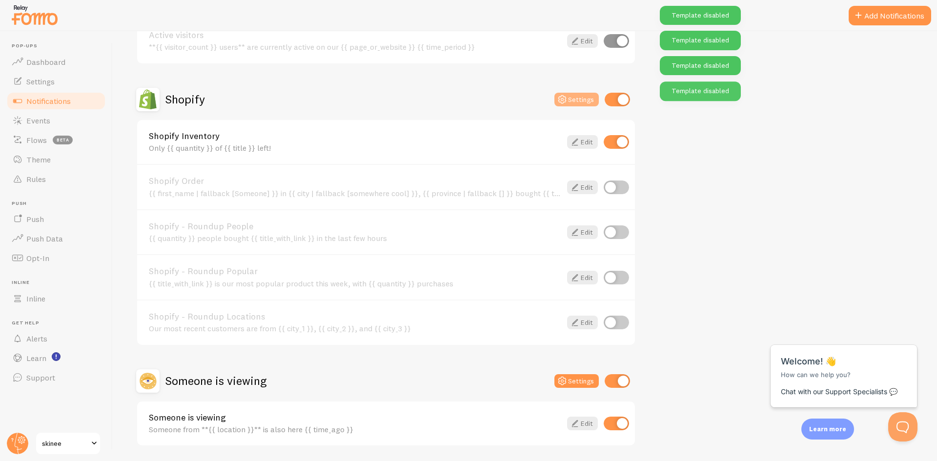
click at [575, 93] on button "Settings" at bounding box center [577, 100] width 44 height 14
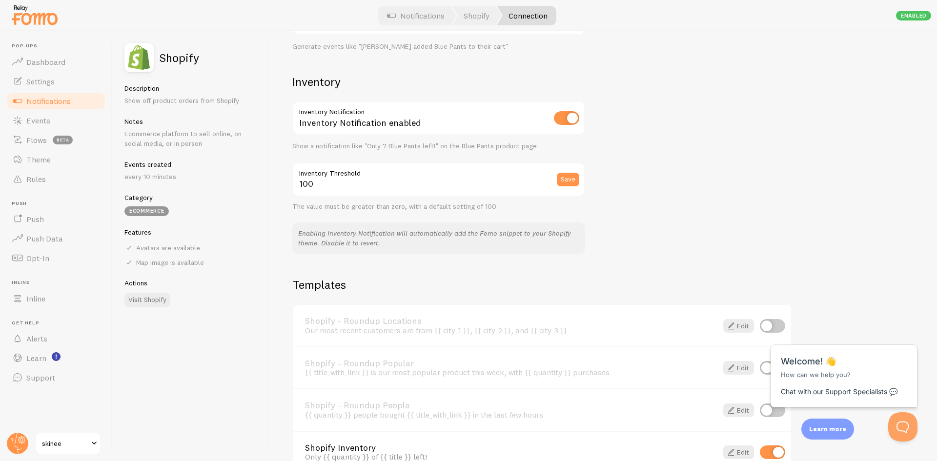
scroll to position [537, 0]
